Goal: Task Accomplishment & Management: Use online tool/utility

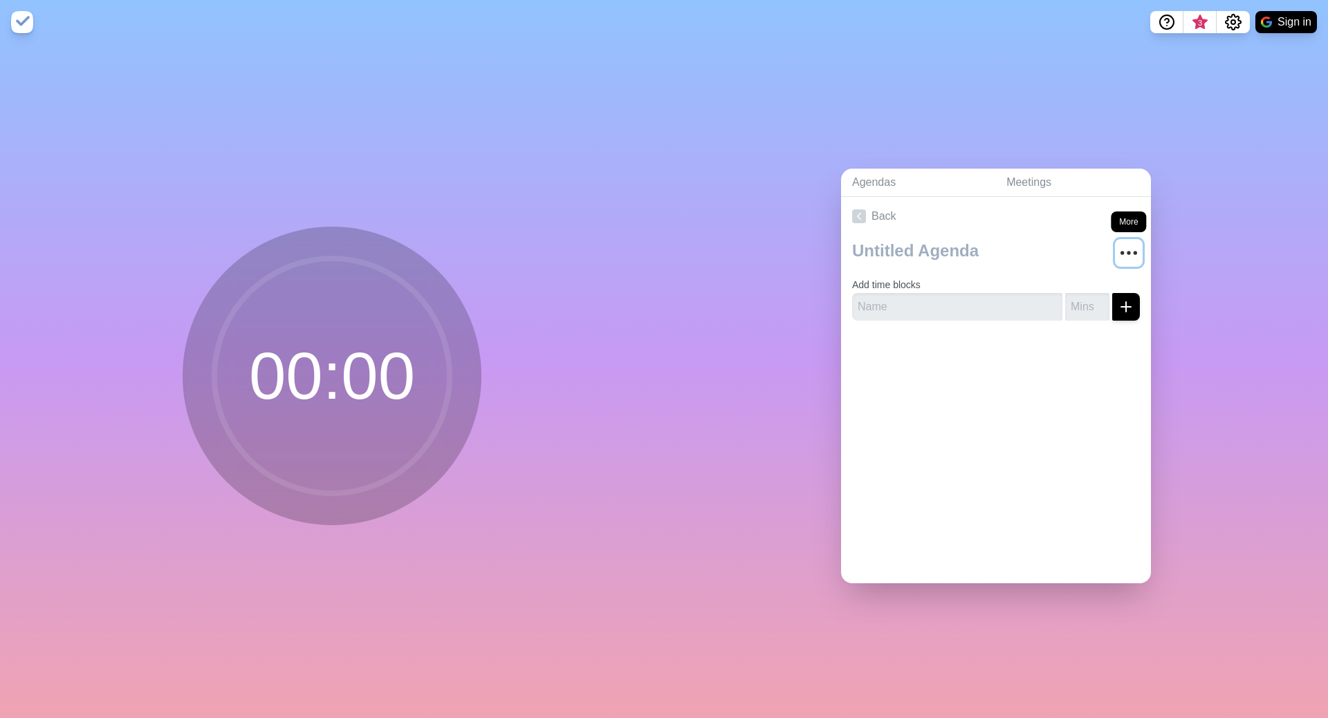
click at [1131, 254] on icon "More" at bounding box center [1128, 253] width 22 height 22
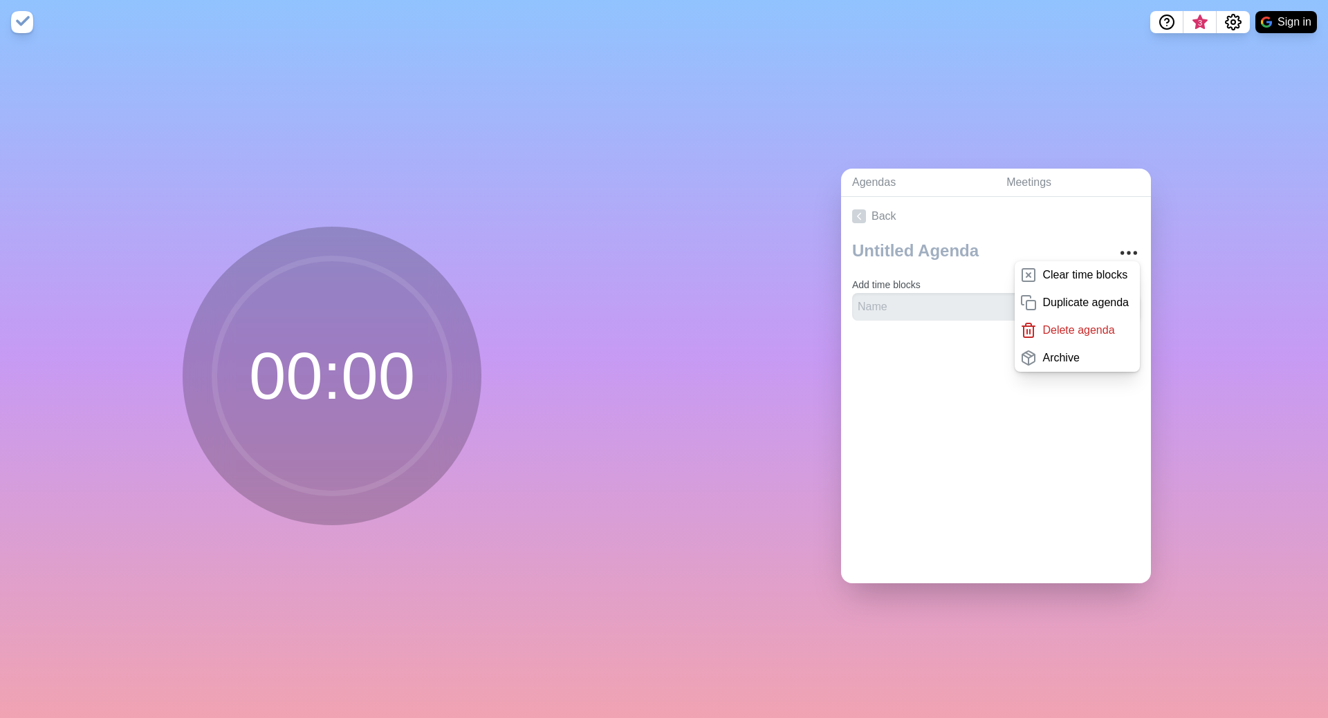
click at [1246, 252] on div "Agendas Meetings Back Clear time blocks Duplicate agenda Delete agenda Archive …" at bounding box center [996, 381] width 664 height 674
click at [1278, 371] on div "Agendas Meetings Back Clear time blocks Duplicate agenda Delete agenda Archive …" at bounding box center [996, 381] width 664 height 674
click at [1075, 179] on link "Meetings" at bounding box center [1073, 183] width 156 height 28
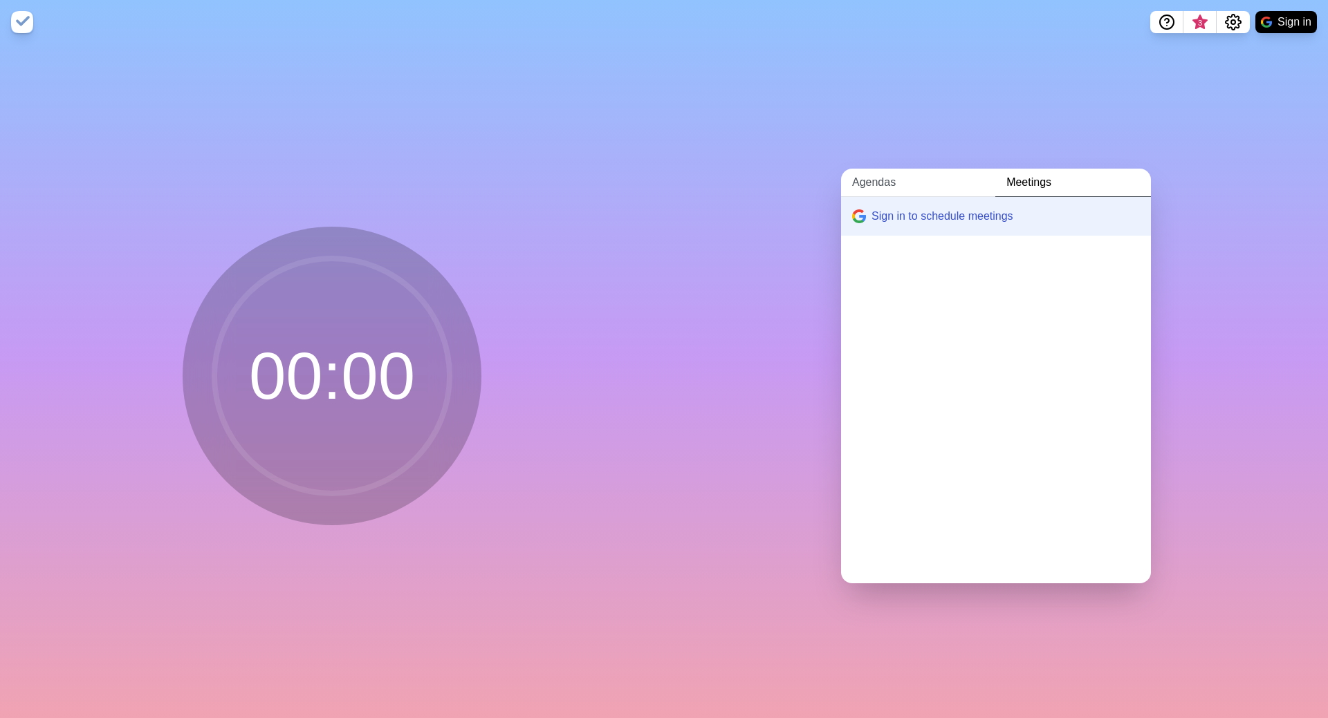
click at [916, 184] on link "Agendas" at bounding box center [918, 183] width 154 height 28
click at [927, 223] on link "Create an Agenda" at bounding box center [996, 216] width 310 height 39
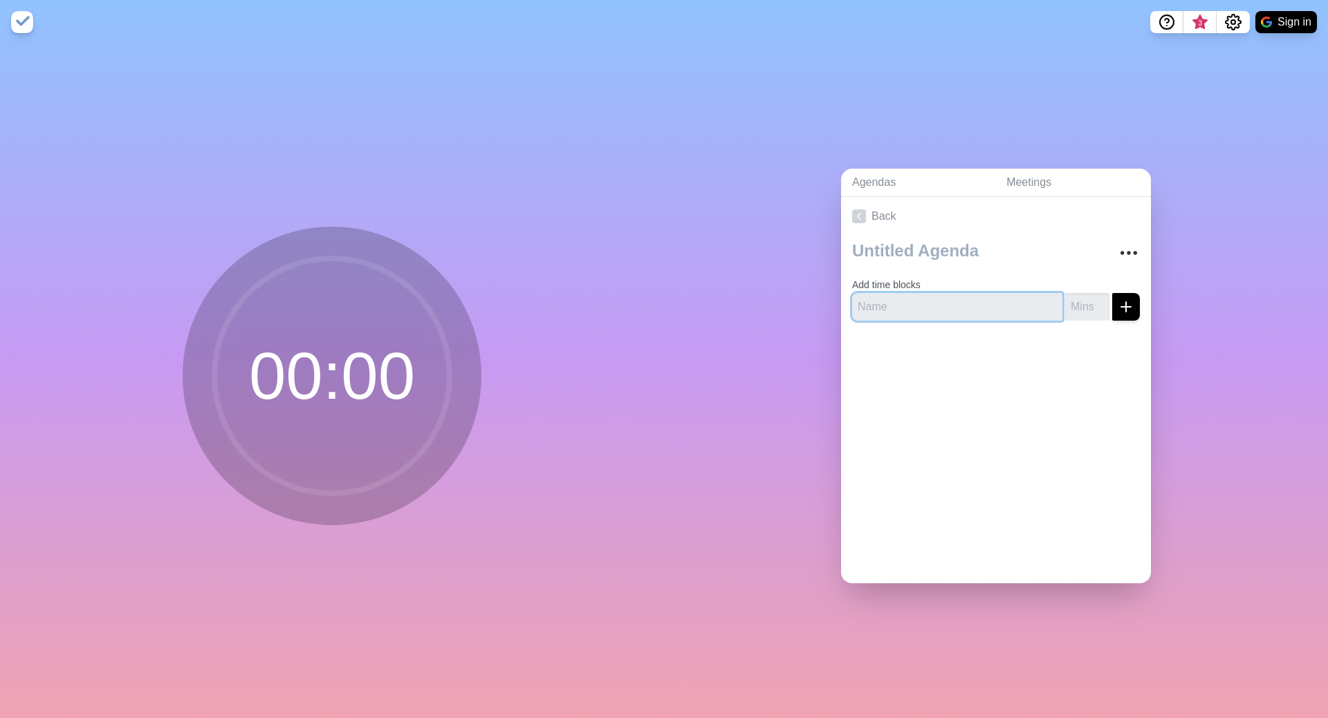
click at [974, 307] on input "text" at bounding box center [957, 307] width 210 height 28
click at [935, 304] on input "text" at bounding box center [957, 307] width 210 height 28
click at [1084, 302] on input "number" at bounding box center [1087, 307] width 44 height 28
type input "5"
click at [1112, 293] on button "submit" at bounding box center [1126, 307] width 28 height 28
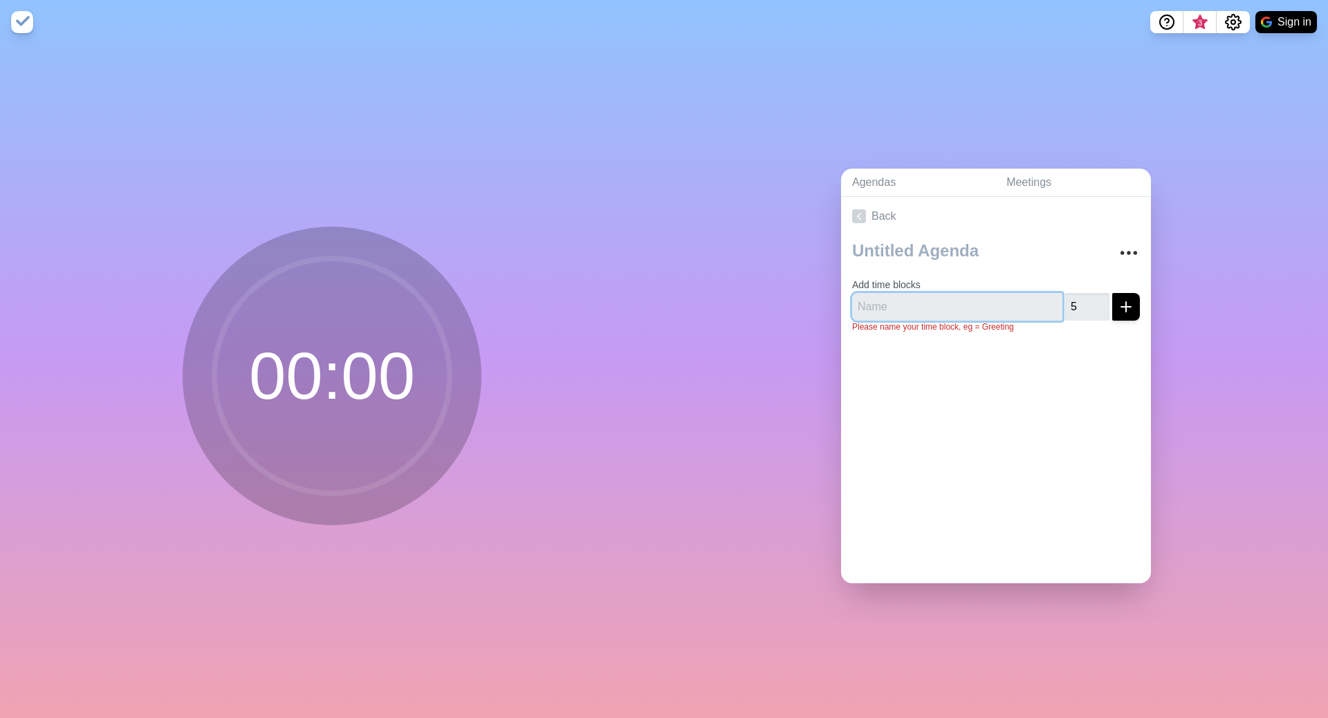
click at [889, 302] on input "text" at bounding box center [957, 307] width 210 height 28
type input "Opening"
click at [1133, 309] on icon "submit" at bounding box center [1125, 307] width 17 height 17
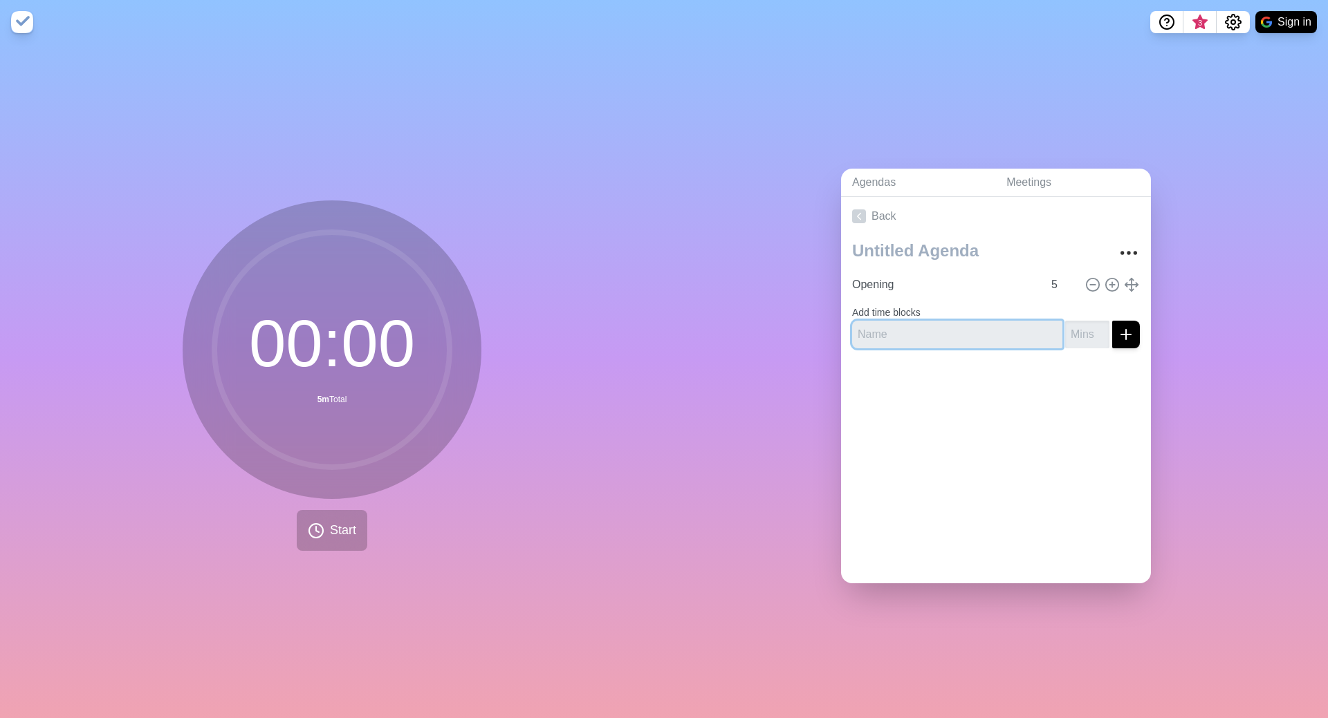
click at [1009, 331] on input "text" at bounding box center [957, 335] width 210 height 28
type input "Data gathering"
click at [1087, 328] on input "number" at bounding box center [1087, 335] width 44 height 28
type input "15"
click at [1125, 333] on icon "submit" at bounding box center [1125, 334] width 17 height 17
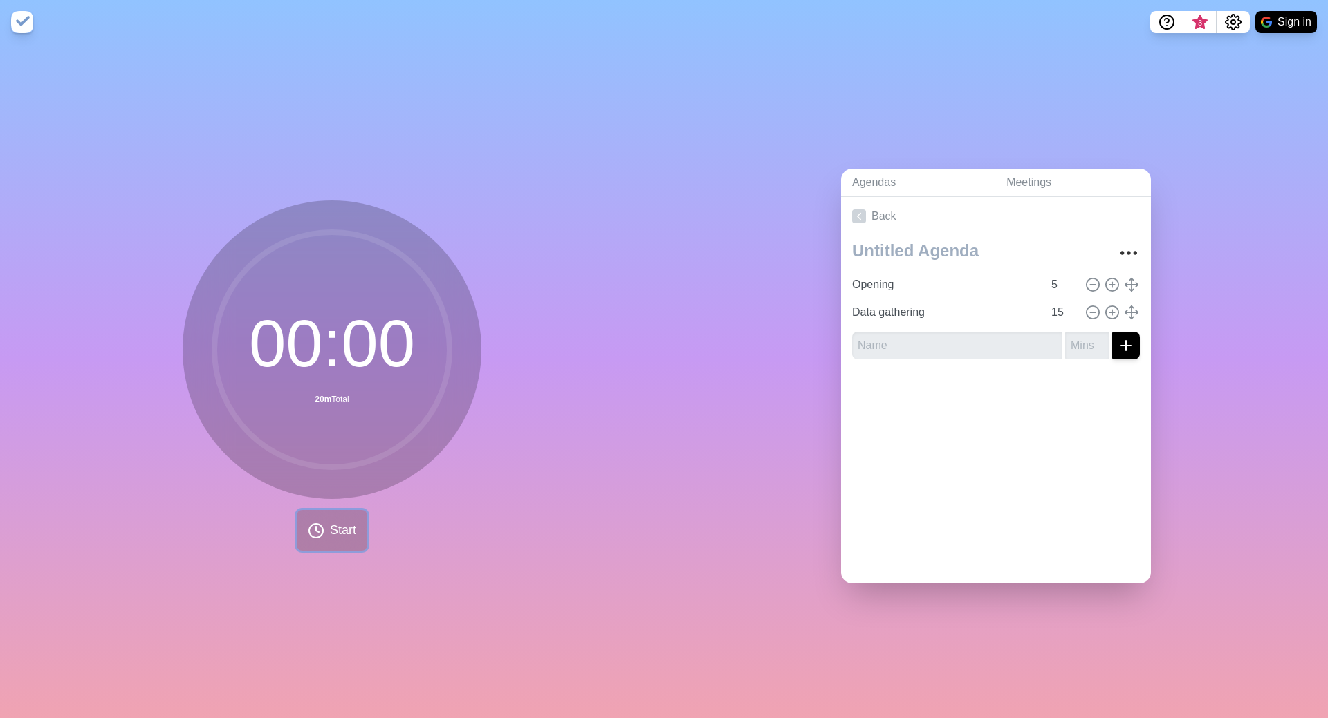
click at [326, 523] on button "Start" at bounding box center [332, 530] width 71 height 41
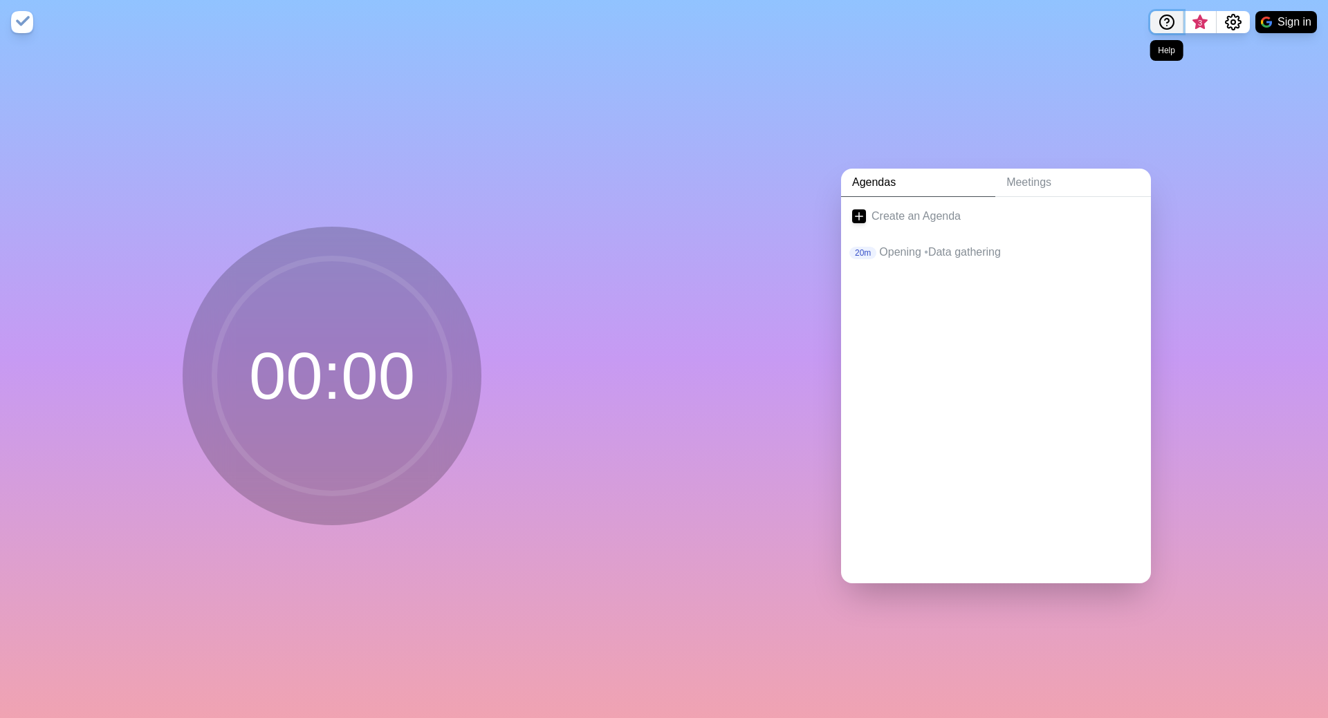
click at [1161, 22] on icon "Help" at bounding box center [1166, 22] width 17 height 17
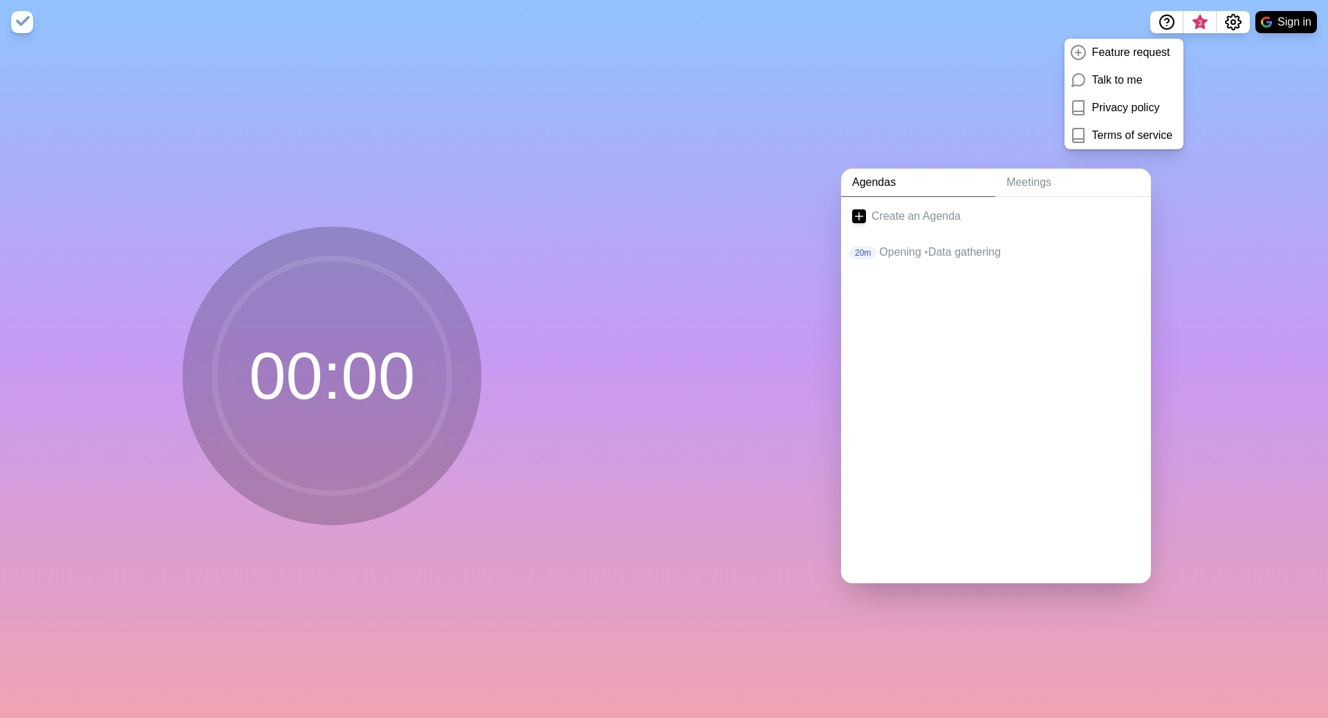
click at [1268, 106] on div "Agendas Meetings Create an Agenda 20m Opening • Data gathering" at bounding box center [996, 381] width 664 height 674
click at [934, 261] on div "20m Opening • Data gathering" at bounding box center [996, 252] width 310 height 33
